Goal: Transaction & Acquisition: Purchase product/service

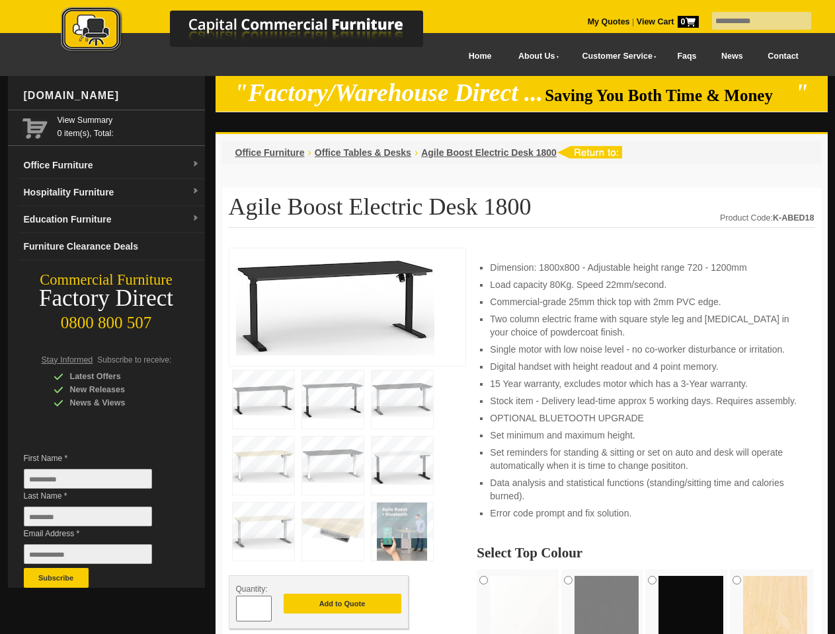
click at [753, 21] on input "text" at bounding box center [761, 21] width 99 height 18
click at [98, 520] on input "Last Name *" at bounding box center [88, 517] width 128 height 20
click at [56, 578] on button "Subscribe" at bounding box center [56, 578] width 65 height 20
click at [521, 441] on li "Set minimum and maximum height." at bounding box center [645, 435] width 311 height 13
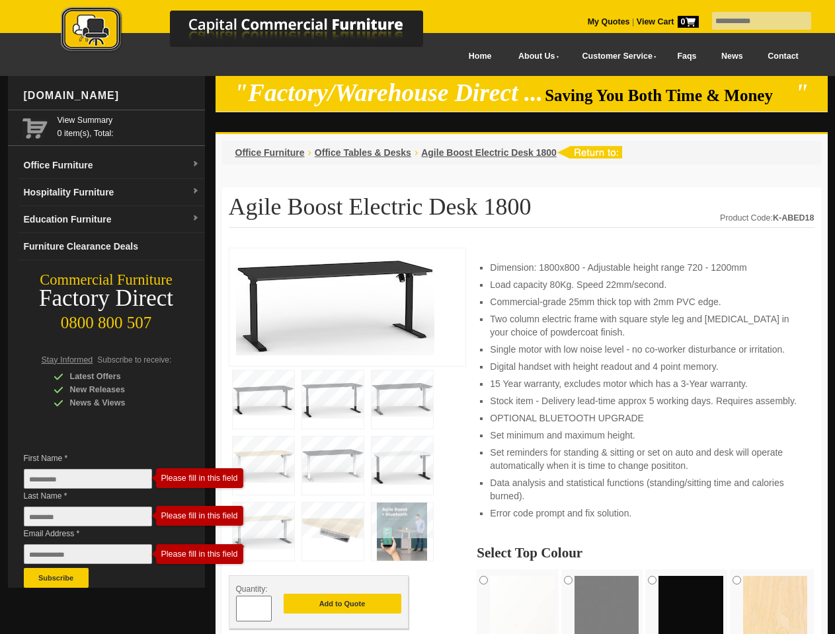
click at [342, 605] on button "Add to Quote" at bounding box center [342, 604] width 118 height 20
